Goal: Information Seeking & Learning: Learn about a topic

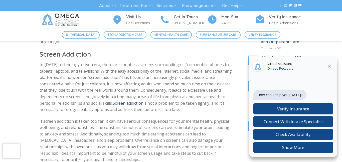
scroll to position [237, 0]
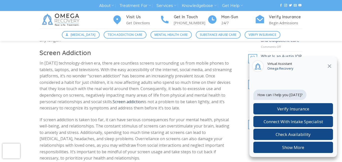
click at [329, 67] on icon at bounding box center [330, 66] width 6 height 6
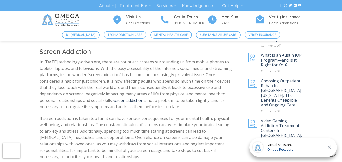
scroll to position [239, 0]
click at [182, 116] on p "If screen addiction is taken too far, it can have serious consequences for your…" at bounding box center [137, 137] width 194 height 45
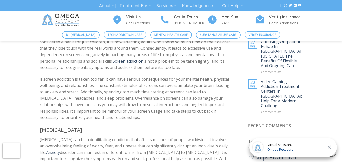
scroll to position [277, 0]
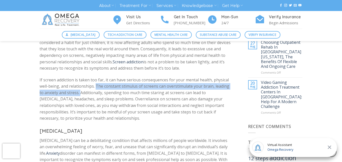
drag, startPoint x: 96, startPoint y: 84, endPoint x: 75, endPoint y: 92, distance: 21.7
click at [75, 92] on p "If screen addiction is taken too far, it can have serious consequences for your…" at bounding box center [137, 99] width 194 height 45
copy p "The constant stimulus of screens can overstimulate your brain, leading to anxie…"
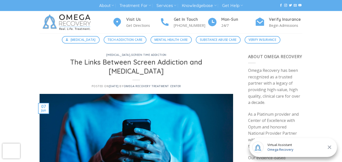
drag, startPoint x: 59, startPoint y: 63, endPoint x: 170, endPoint y: 74, distance: 112.2
click at [170, 74] on h1 "The Links Between Screen Addiction and [MEDICAL_DATA]" at bounding box center [137, 67] width 182 height 18
copy h1 "The Links Between Screen Addiction and [MEDICAL_DATA]"
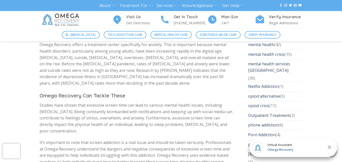
scroll to position [1220, 0]
click at [332, 147] on icon at bounding box center [330, 147] width 6 height 6
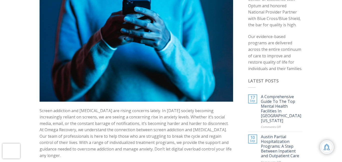
scroll to position [0, 0]
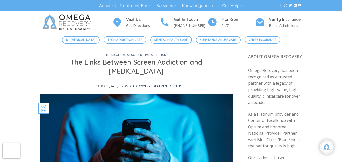
drag, startPoint x: 58, startPoint y: 62, endPoint x: 191, endPoint y: 69, distance: 133.2
click at [191, 69] on h1 "The Links Between Screen Addiction and [MEDICAL_DATA]" at bounding box center [137, 67] width 182 height 18
copy h1 "The Links Between Screen Addiction and [MEDICAL_DATA]"
click at [120, 57] on div "[MEDICAL_DATA] , screen time addiction The Links Between Screen Addiction and […" at bounding box center [137, 74] width 194 height 40
